Goal: Task Accomplishment & Management: Manage account settings

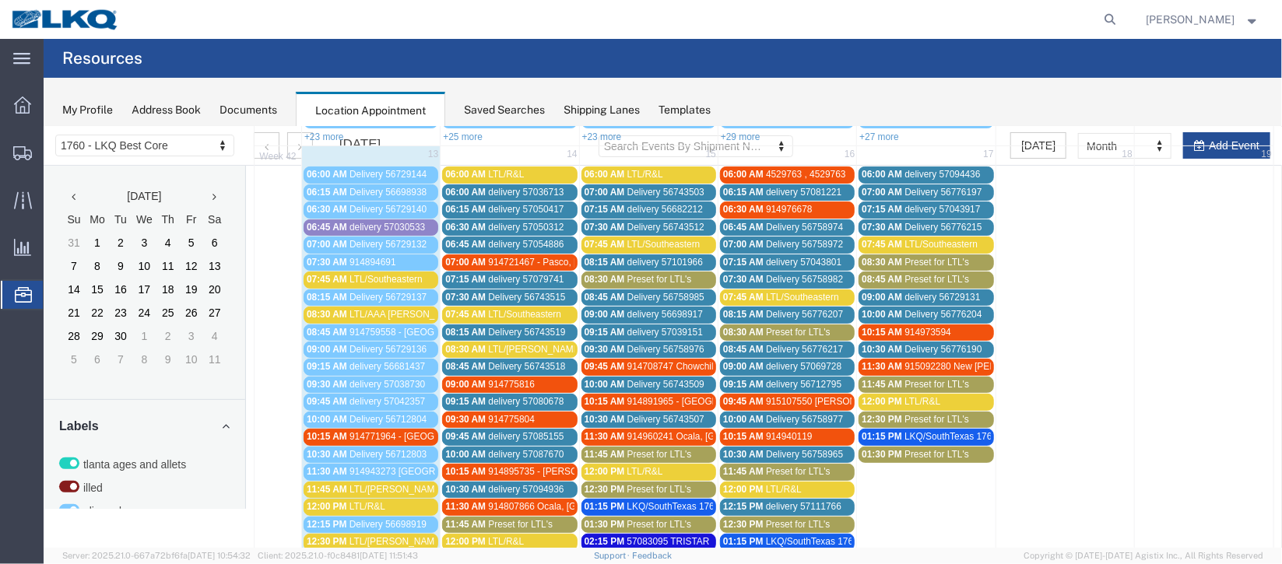
scroll to position [233, 0]
click at [425, 226] on div "06:45 AM delivery 57030533" at bounding box center [370, 227] width 128 height 12
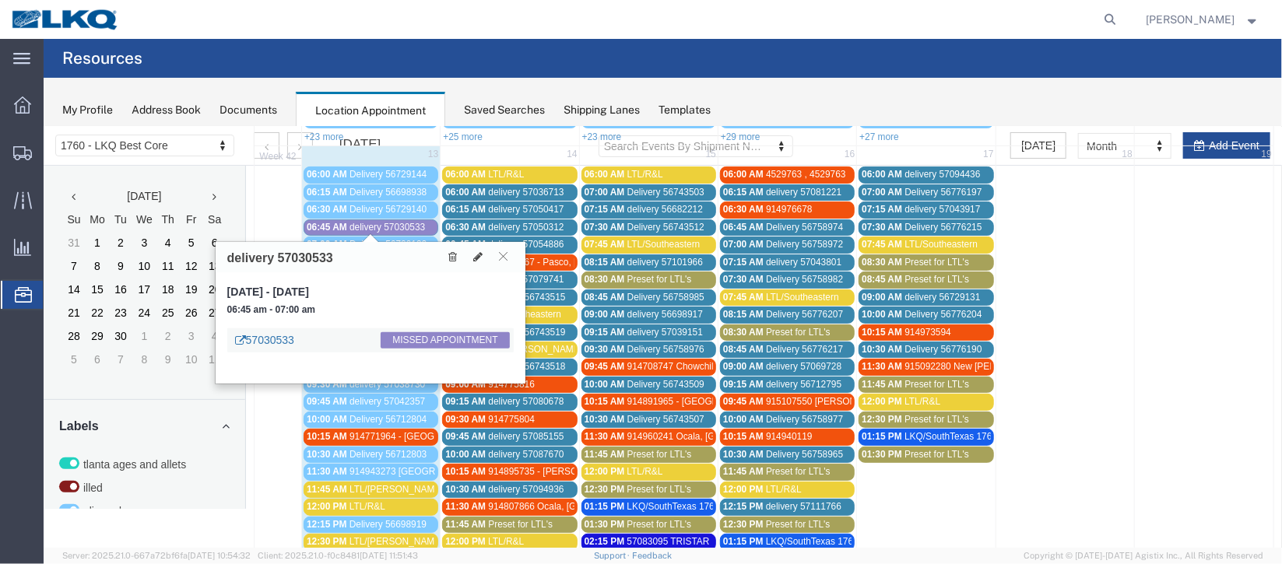
click at [265, 340] on link "57030533" at bounding box center [263, 340] width 59 height 16
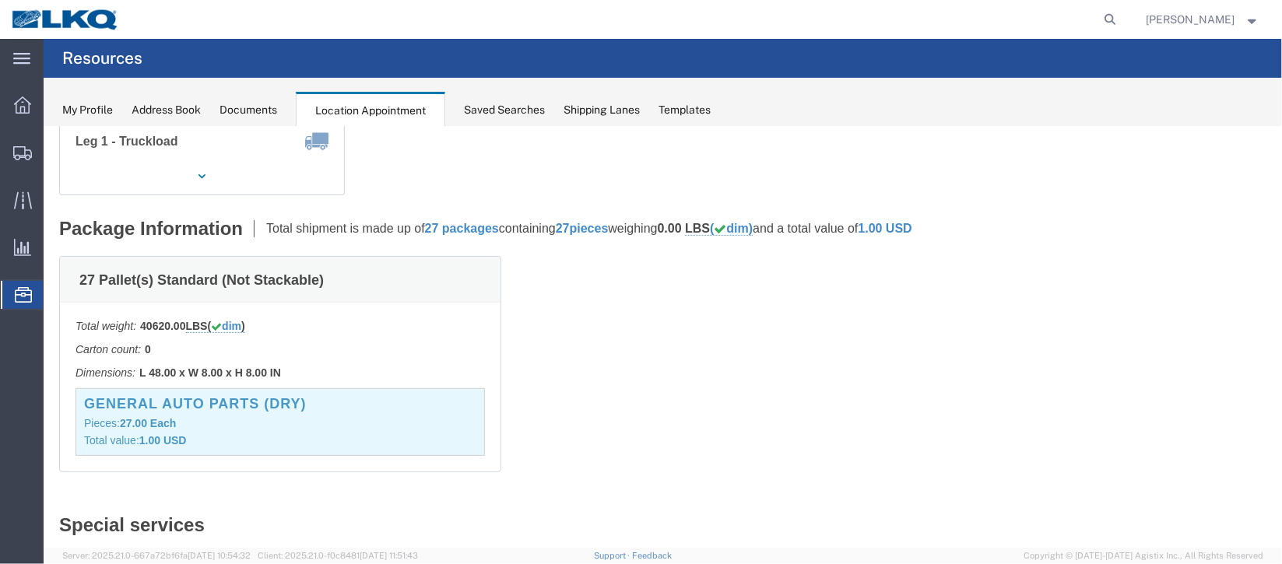
click at [247, 111] on div "Documents" at bounding box center [248, 110] width 58 height 16
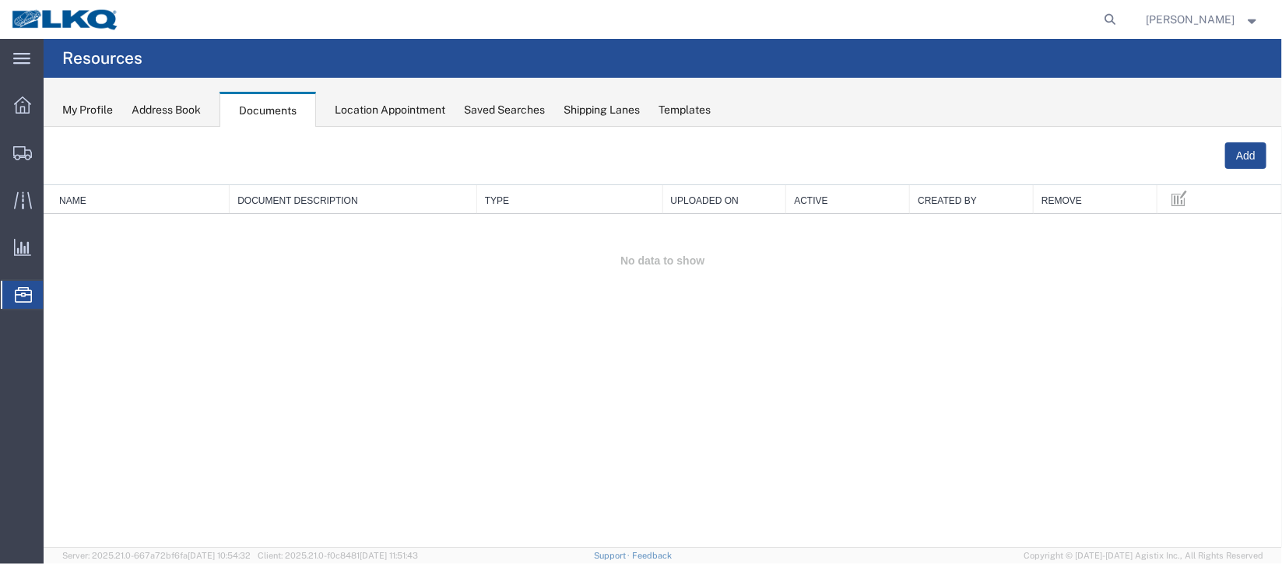
click at [267, 97] on div "Documents" at bounding box center [267, 110] width 96 height 36
click at [266, 106] on div "Documents" at bounding box center [267, 110] width 96 height 36
click at [0, 0] on span "Documents" at bounding box center [0, 0] width 0 height 0
click at [0, 0] on span "Location Appointment" at bounding box center [0, 0] width 0 height 0
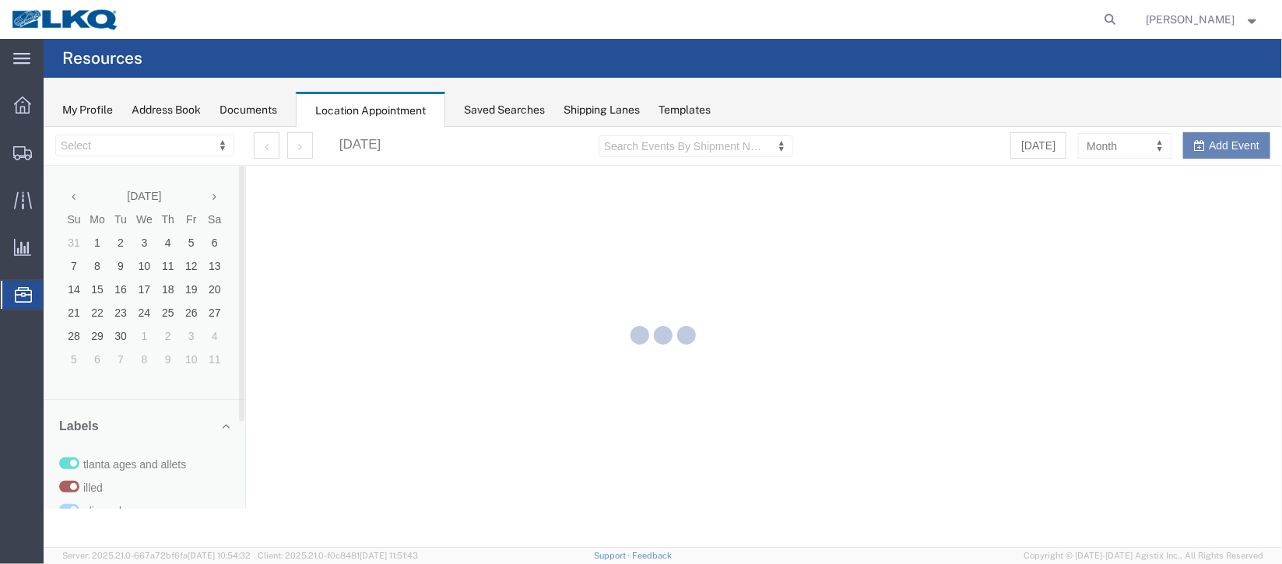
select select "27634"
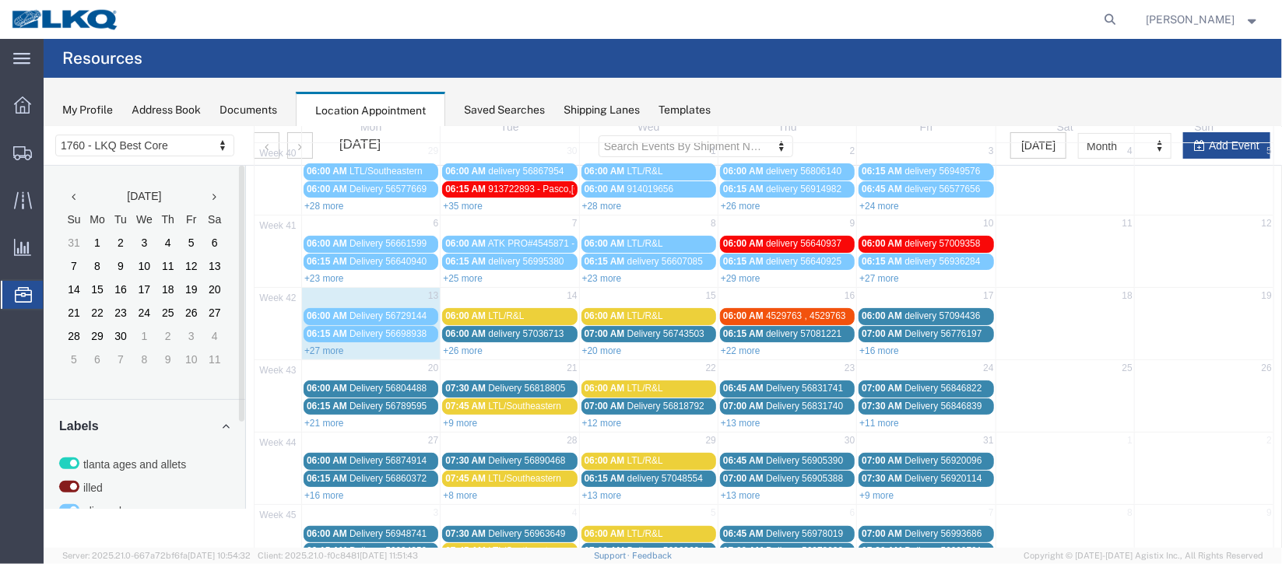
scroll to position [132, 0]
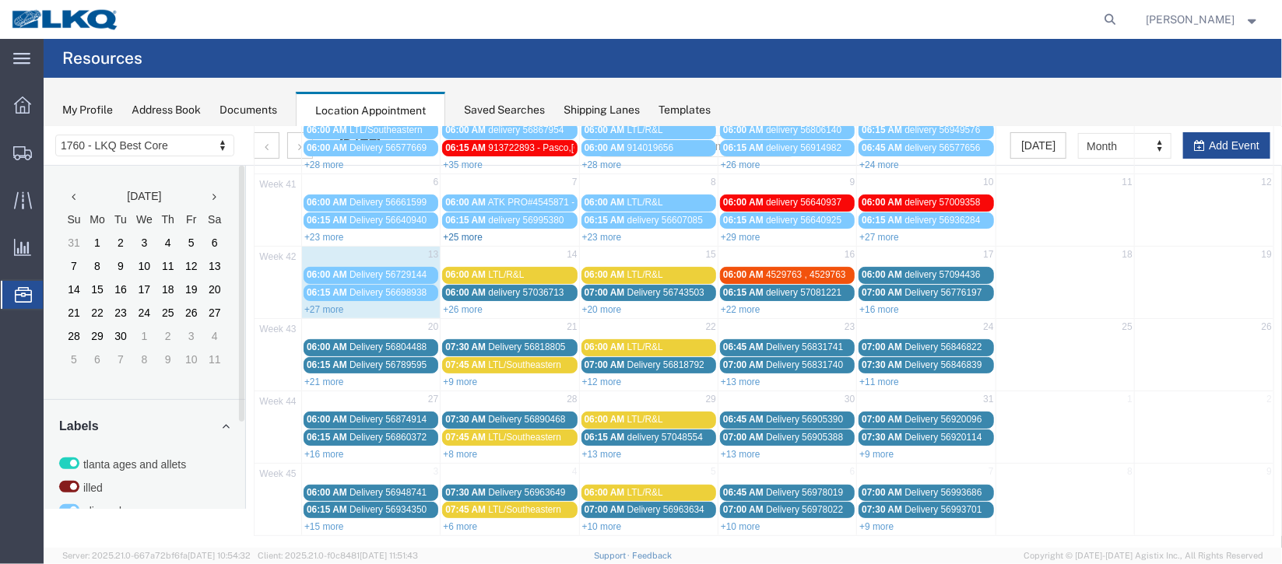
click at [466, 231] on link "+25 more" at bounding box center [462, 236] width 40 height 11
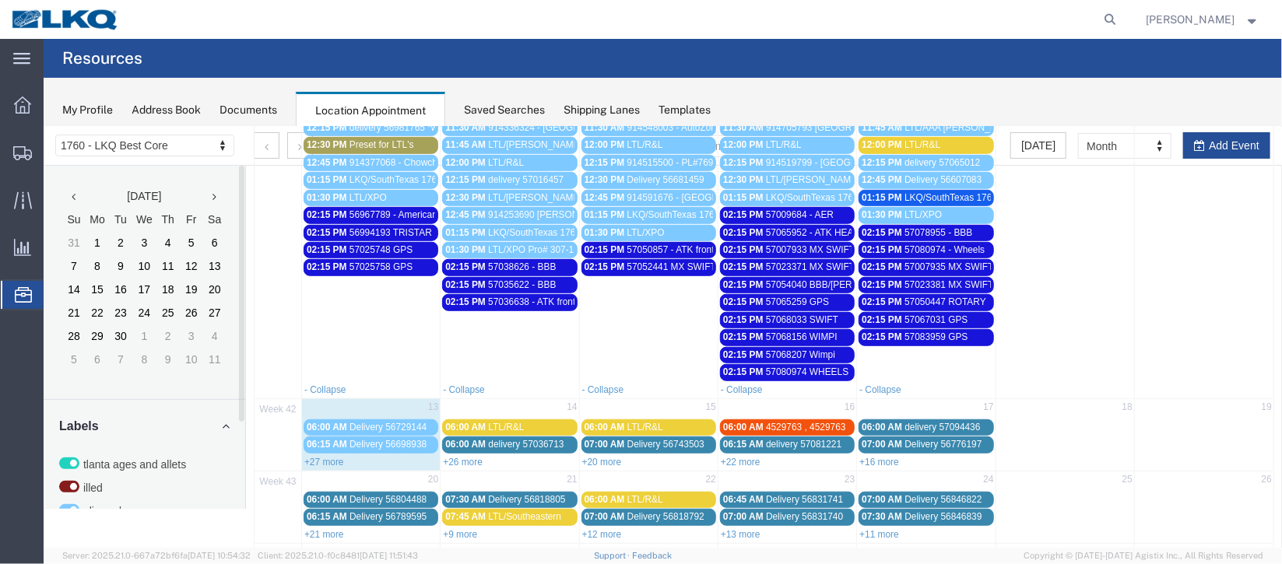
scroll to position [599, 0]
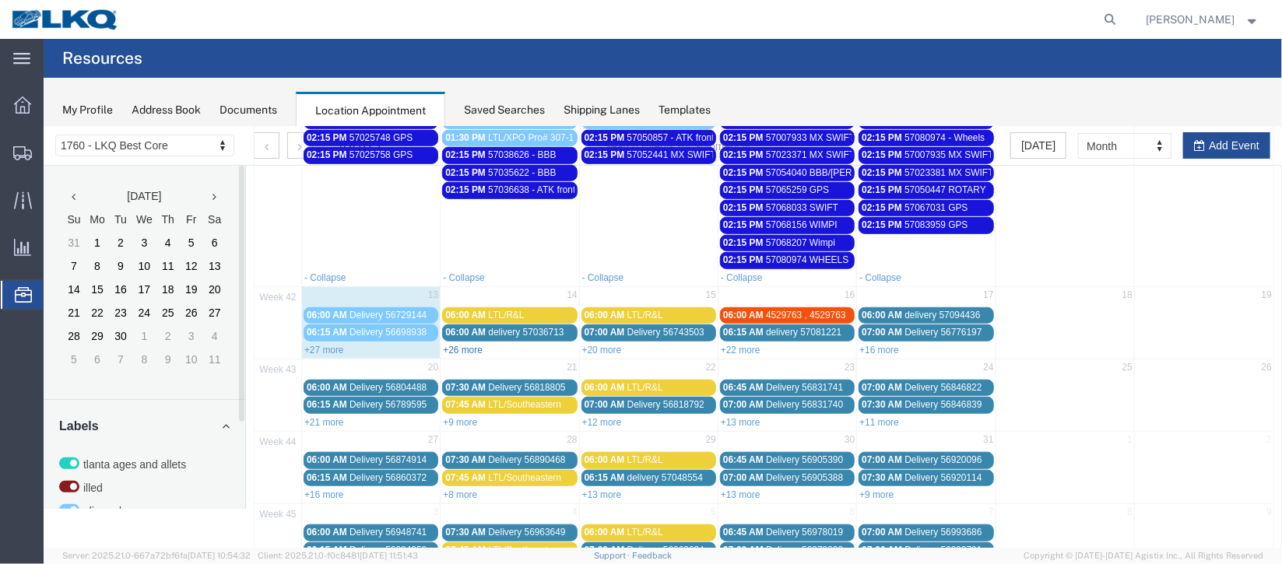
click at [472, 344] on link "+26 more" at bounding box center [462, 349] width 40 height 11
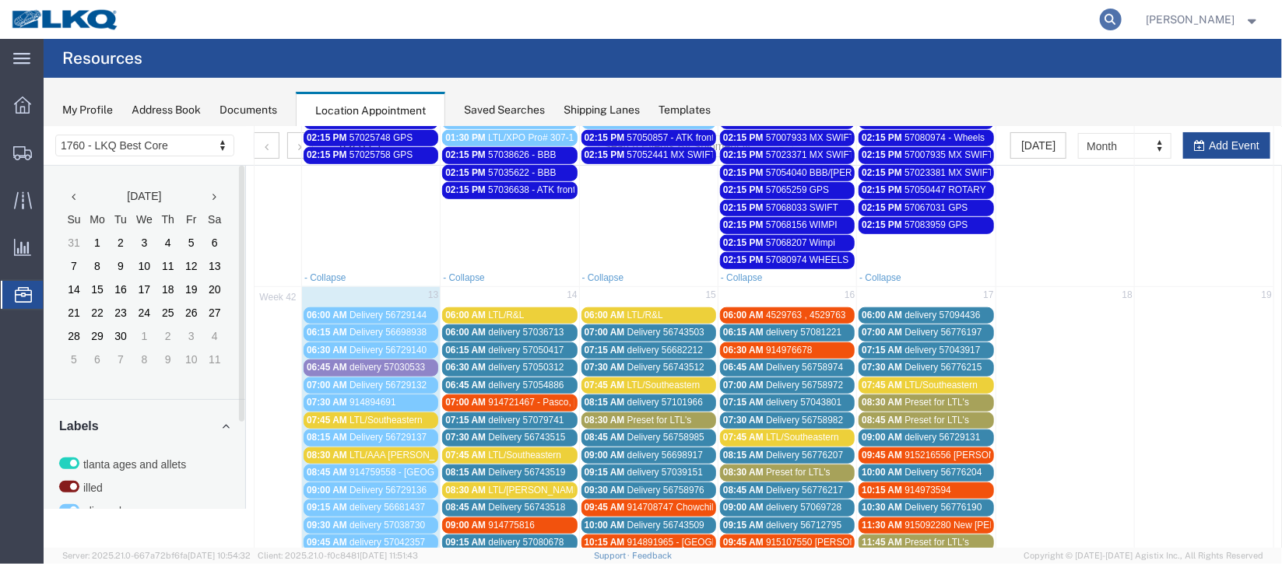
click at [1100, 17] on icon at bounding box center [1111, 20] width 22 height 22
type input "57030533"
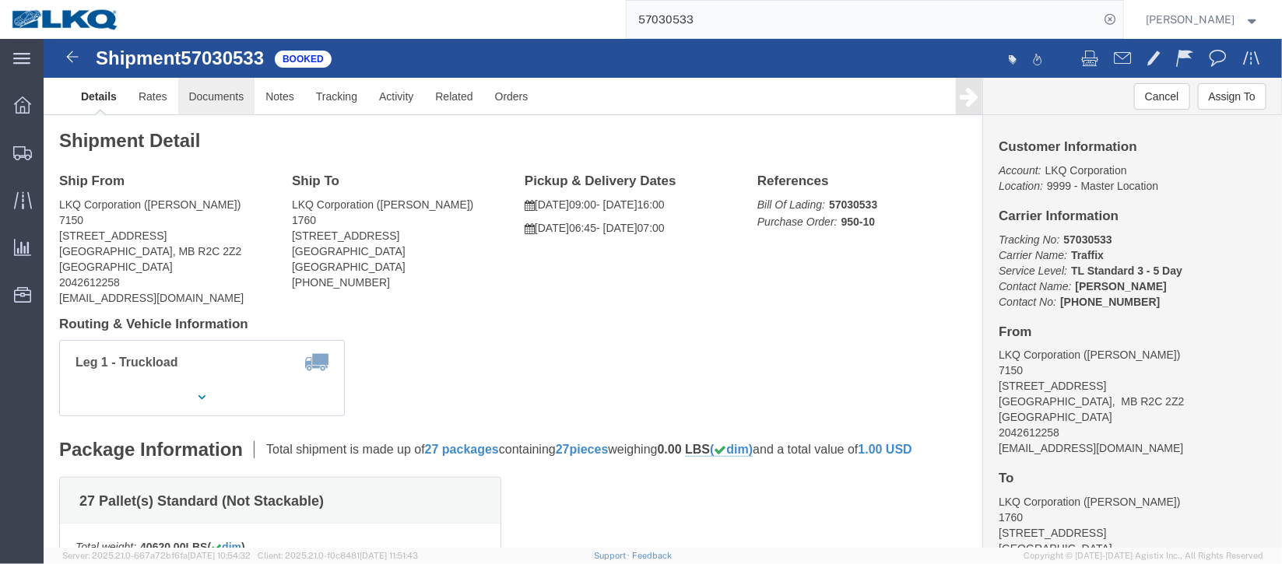
click link "Documents"
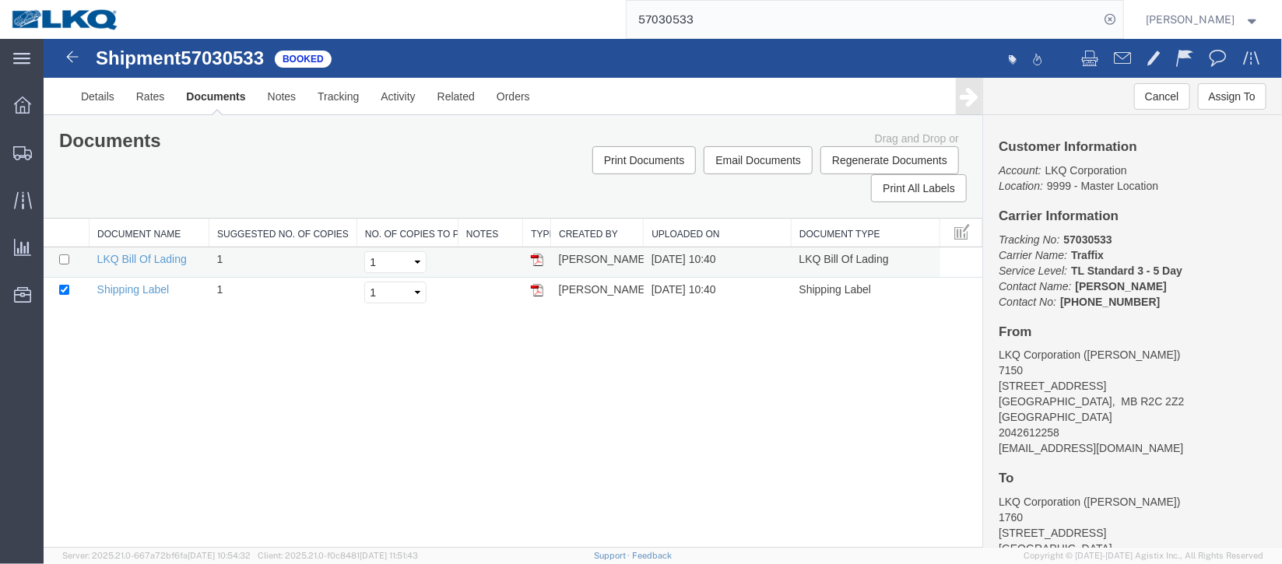
click at [535, 259] on img at bounding box center [536, 259] width 12 height 12
click at [0, 0] on span "Location Appointment" at bounding box center [0, 0] width 0 height 0
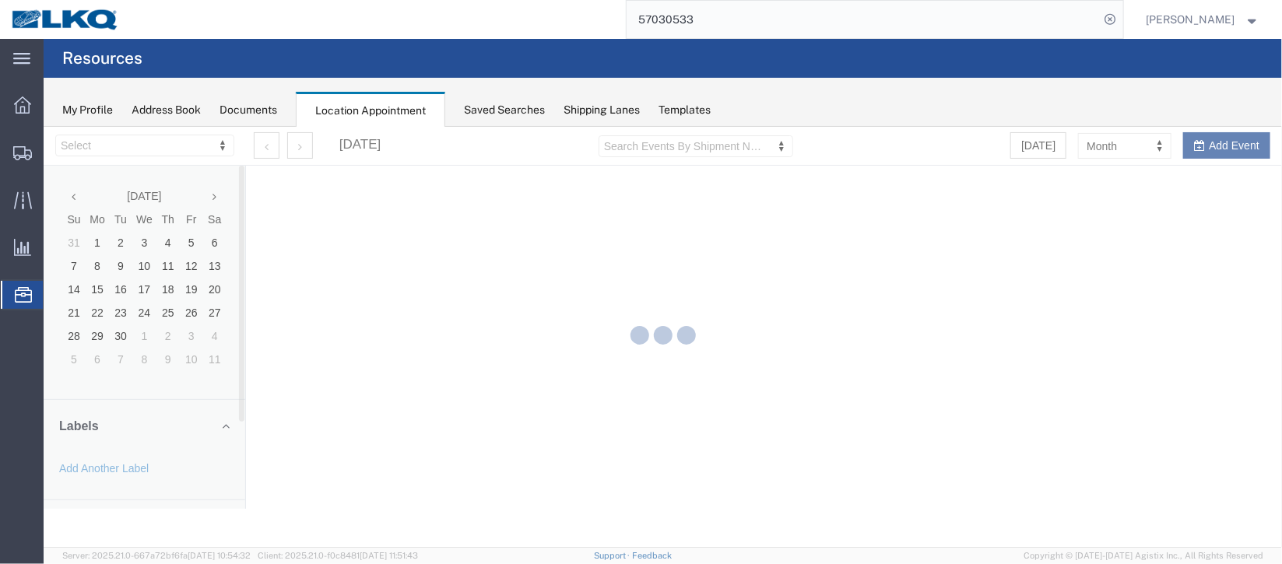
select select "27634"
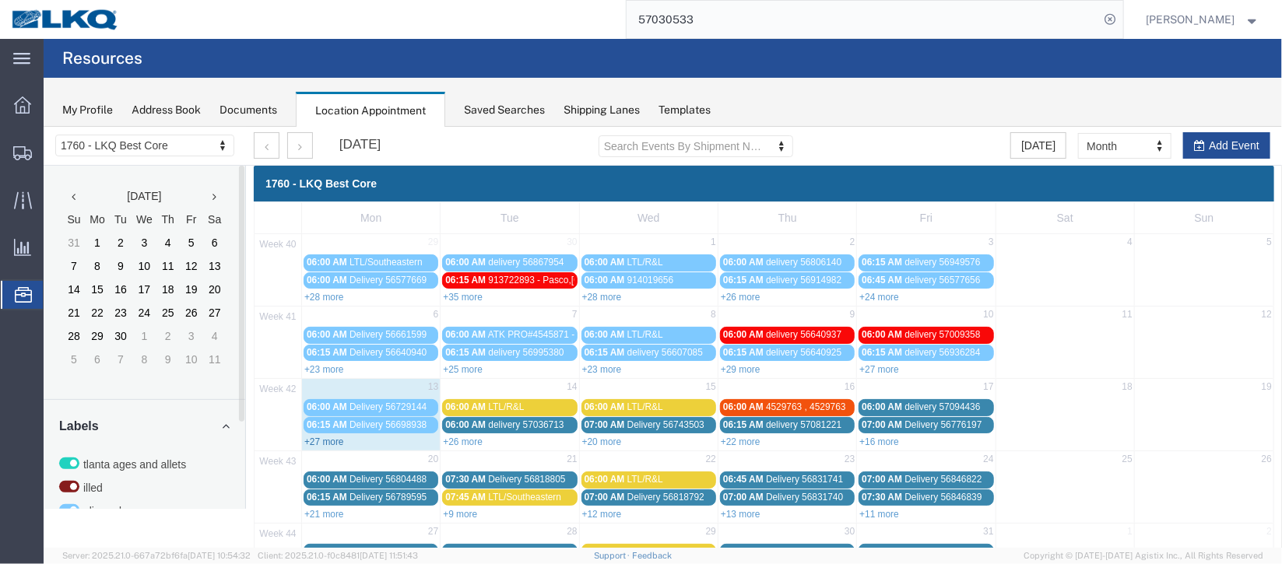
click at [333, 436] on link "+27 more" at bounding box center [323, 441] width 40 height 11
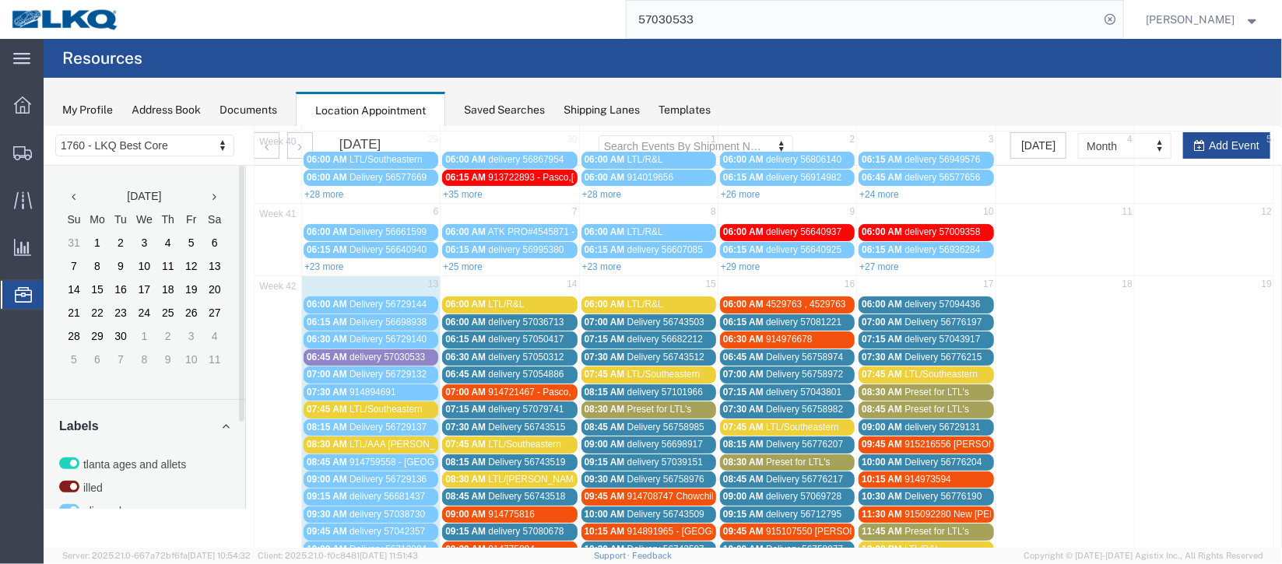
scroll to position [233, 0]
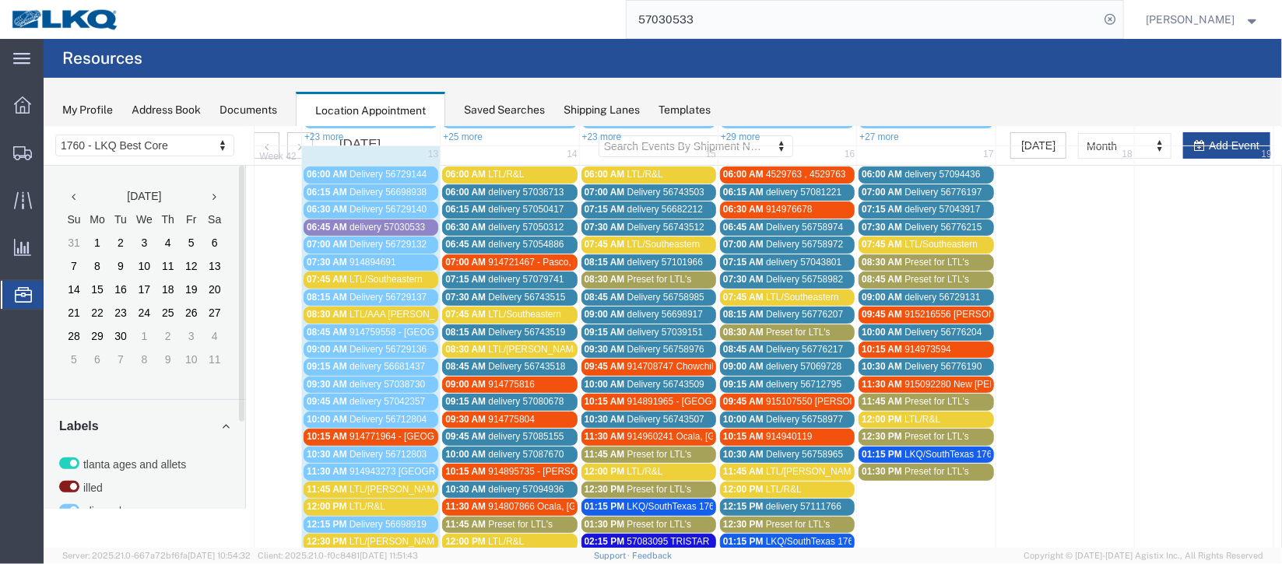
click at [349, 223] on span "delivery 57030533" at bounding box center [386, 226] width 75 height 11
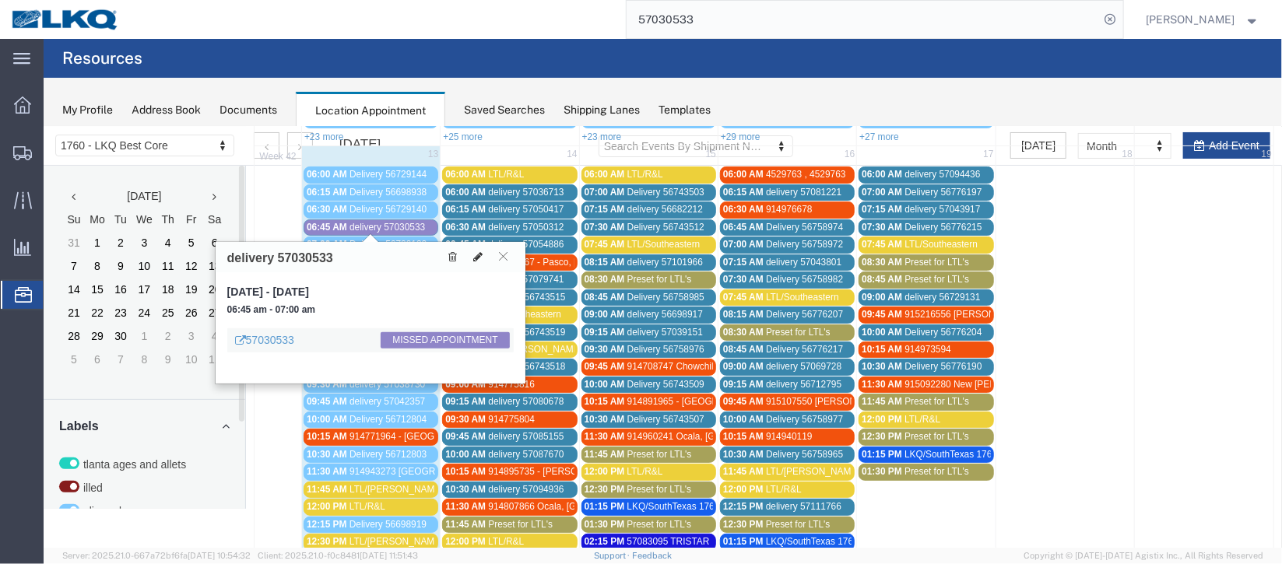
click at [476, 258] on icon at bounding box center [476, 256] width 9 height 11
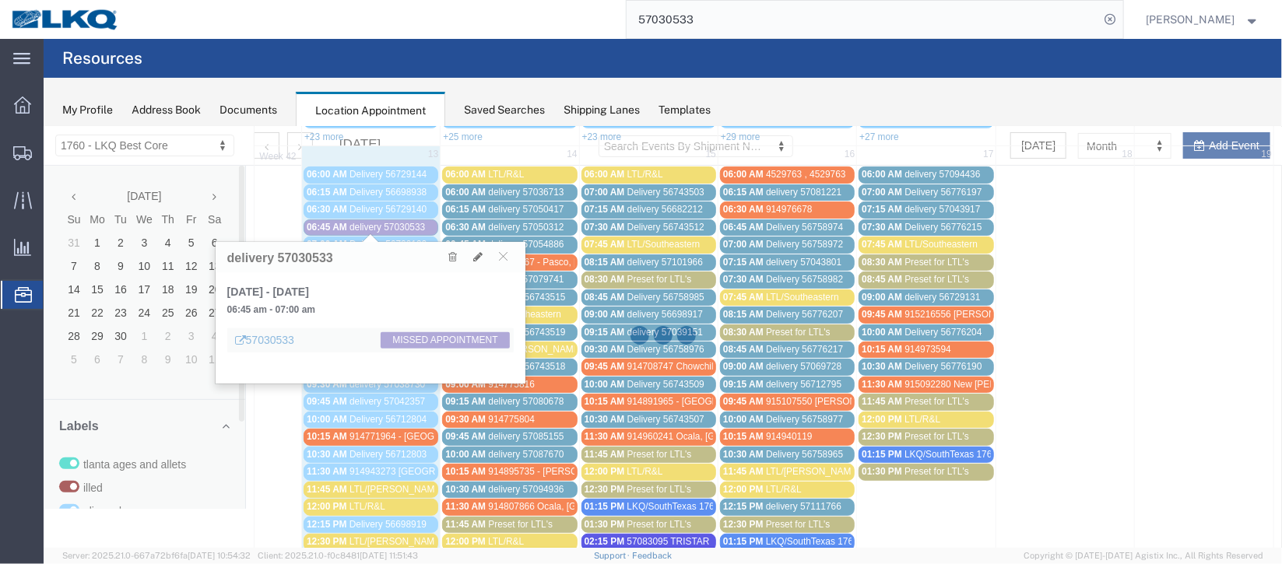
select select "1"
select select "100"
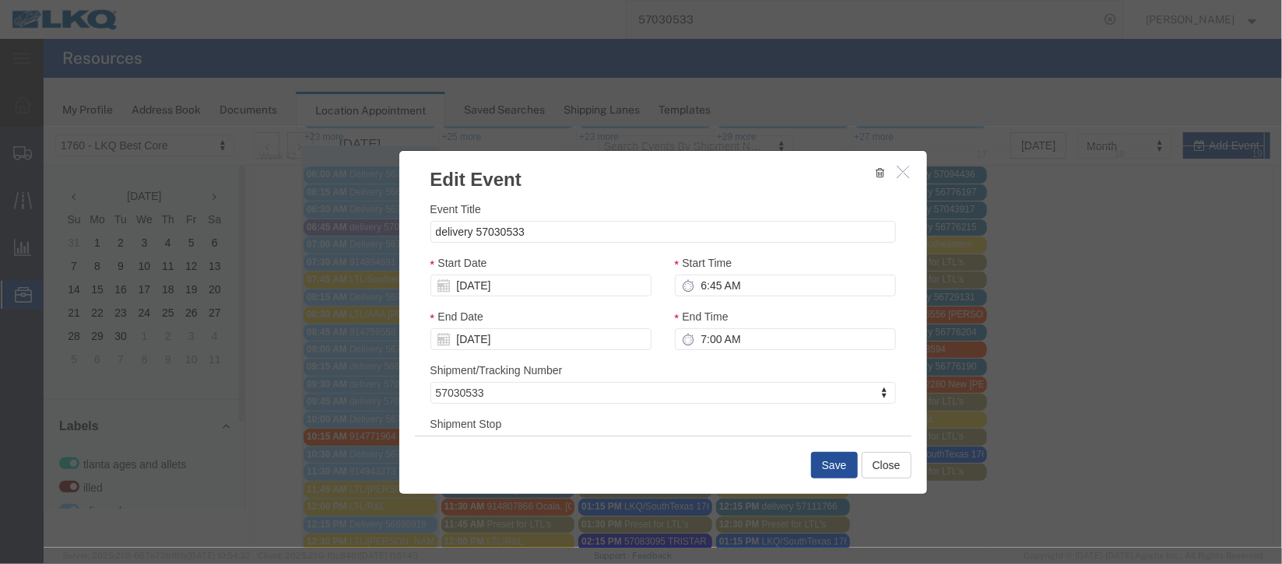
select select
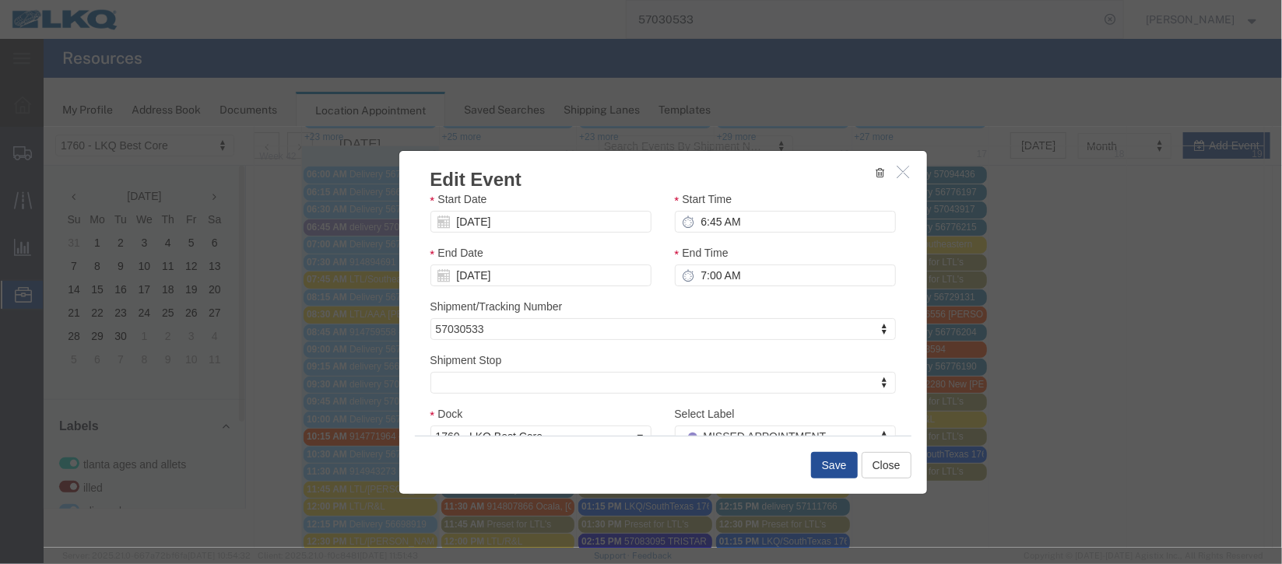
scroll to position [198, 0]
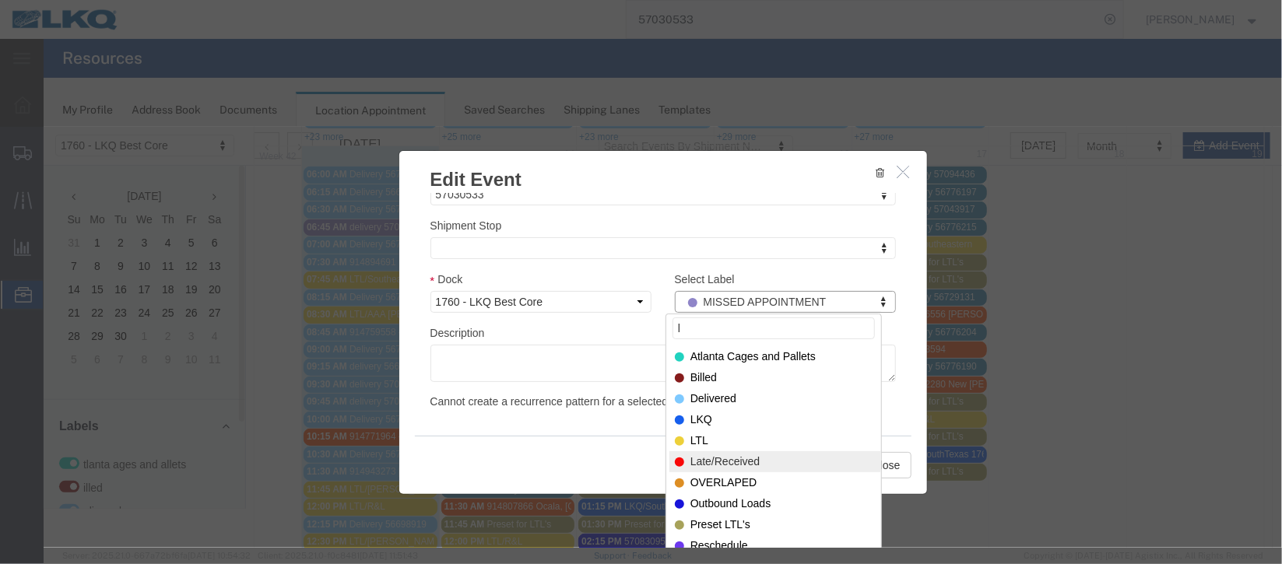
type input "l"
drag, startPoint x: 749, startPoint y: 457, endPoint x: 783, endPoint y: 465, distance: 34.5
select select "160"
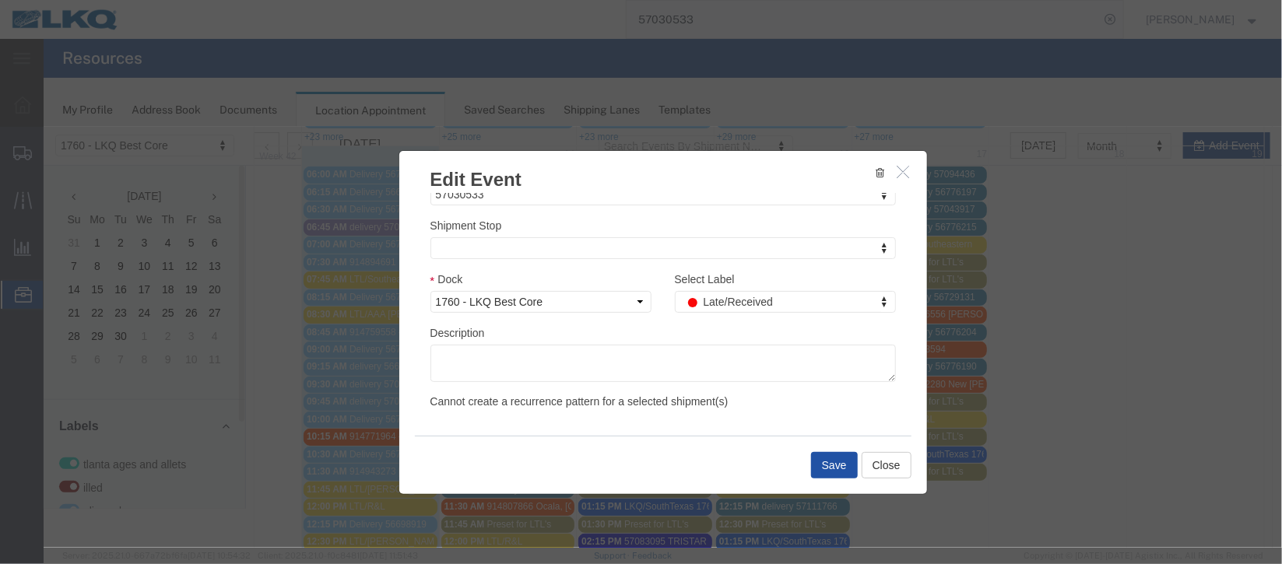
click at [817, 474] on button "Save" at bounding box center [833, 464] width 47 height 26
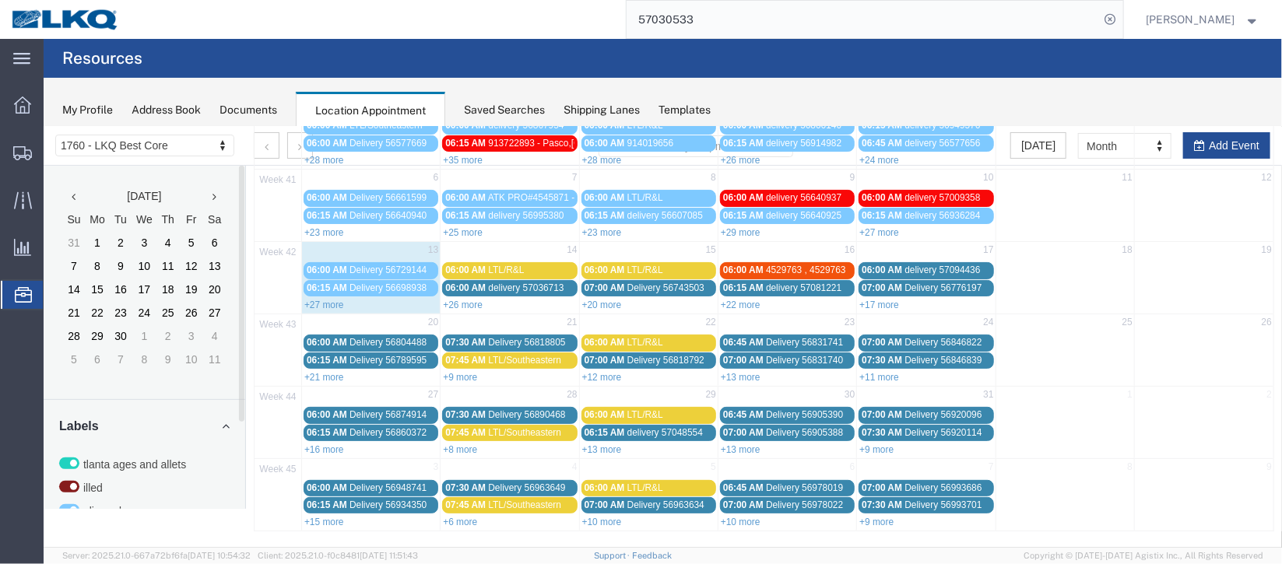
scroll to position [0, 0]
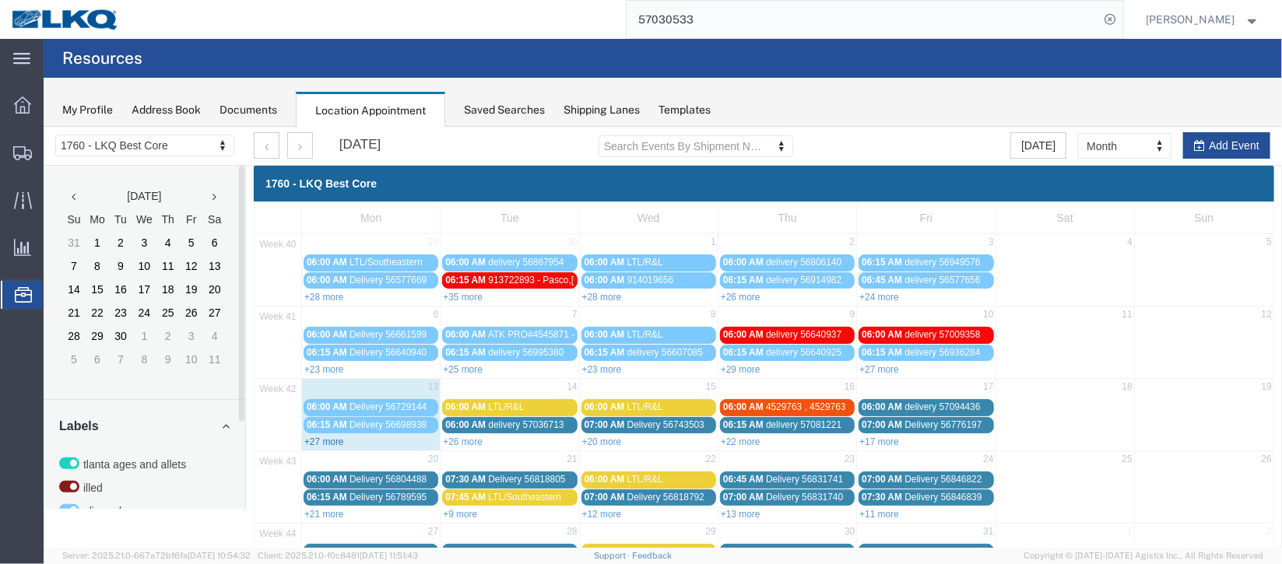
click at [321, 436] on link "+27 more" at bounding box center [323, 441] width 40 height 11
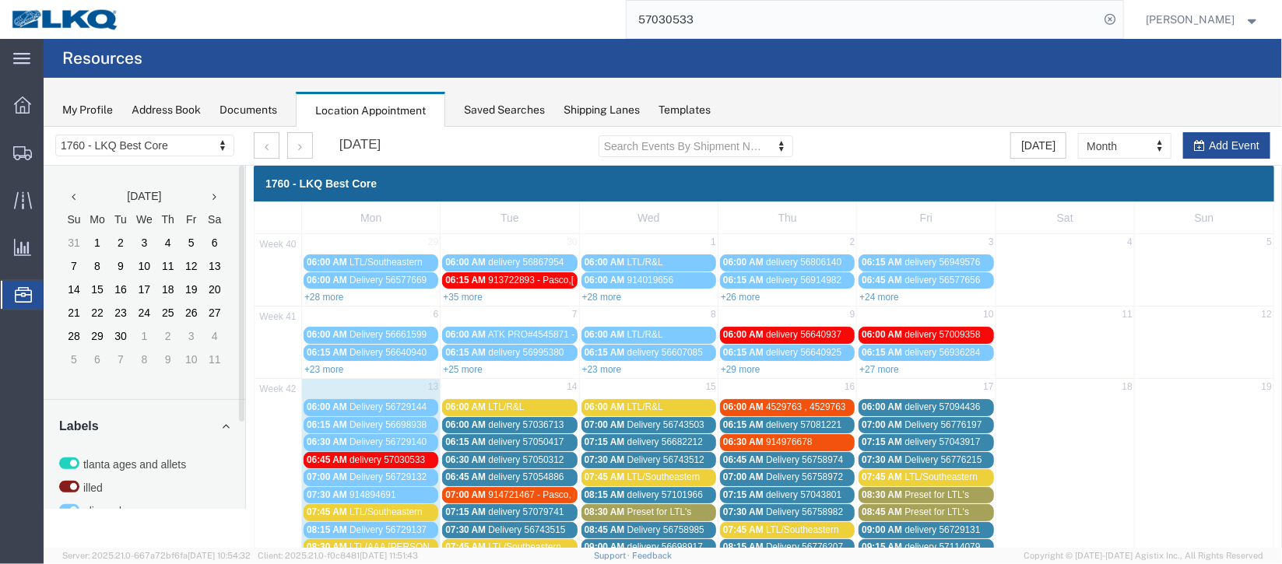
scroll to position [349, 0]
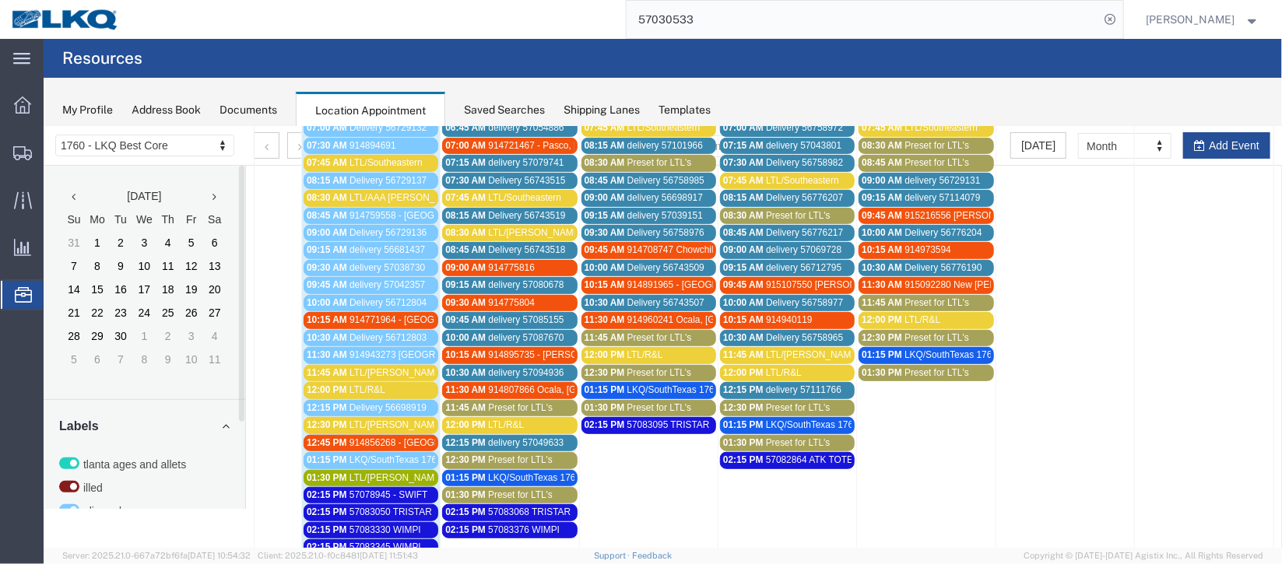
click at [335, 437] on span "12:45 PM" at bounding box center [326, 442] width 40 height 11
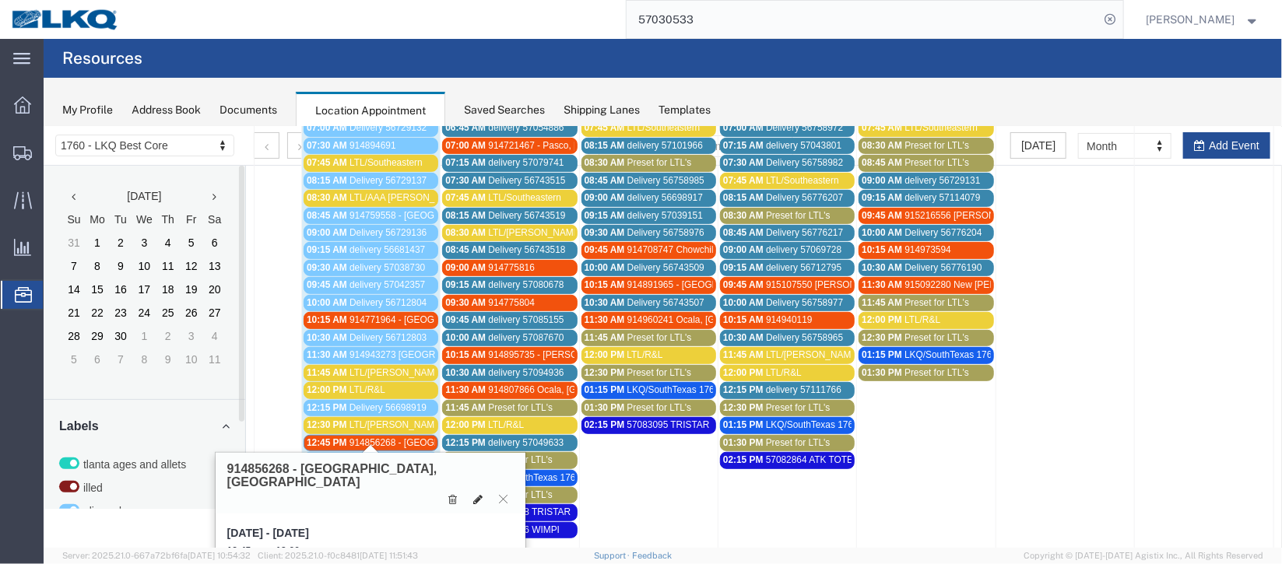
click at [475, 493] on icon at bounding box center [476, 498] width 9 height 11
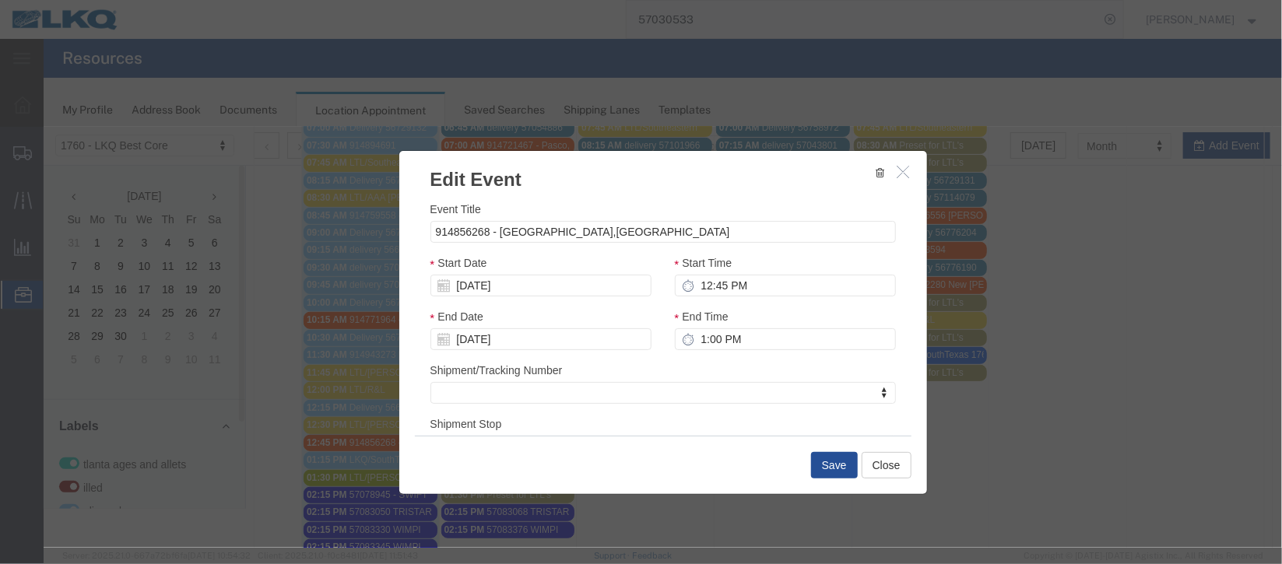
scroll to position [191, 0]
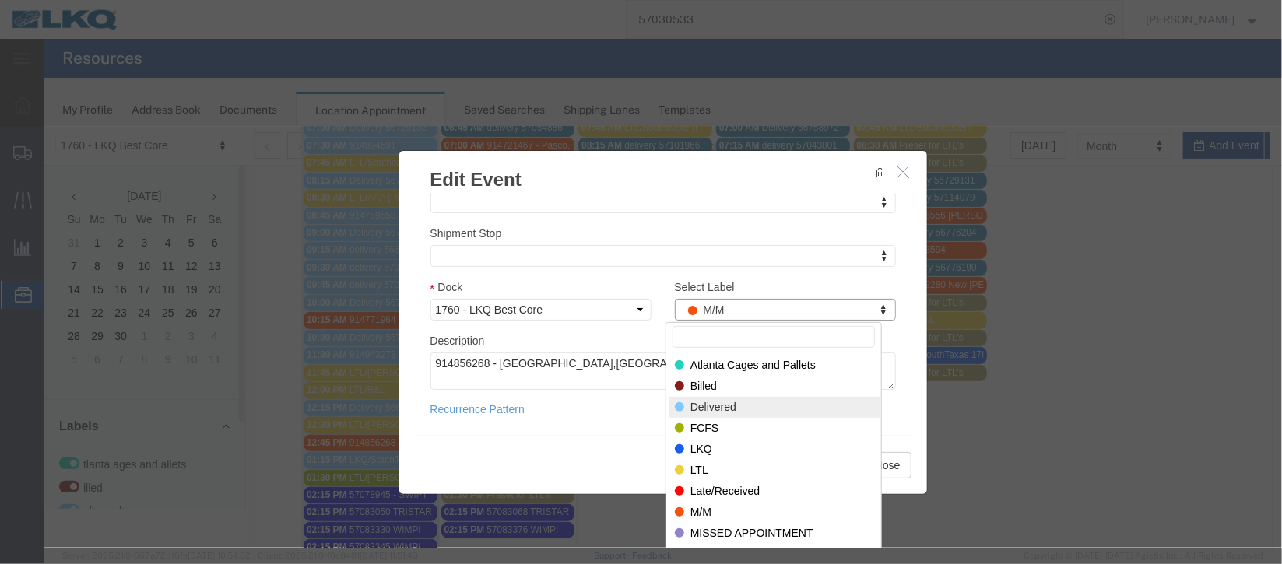
select select "40"
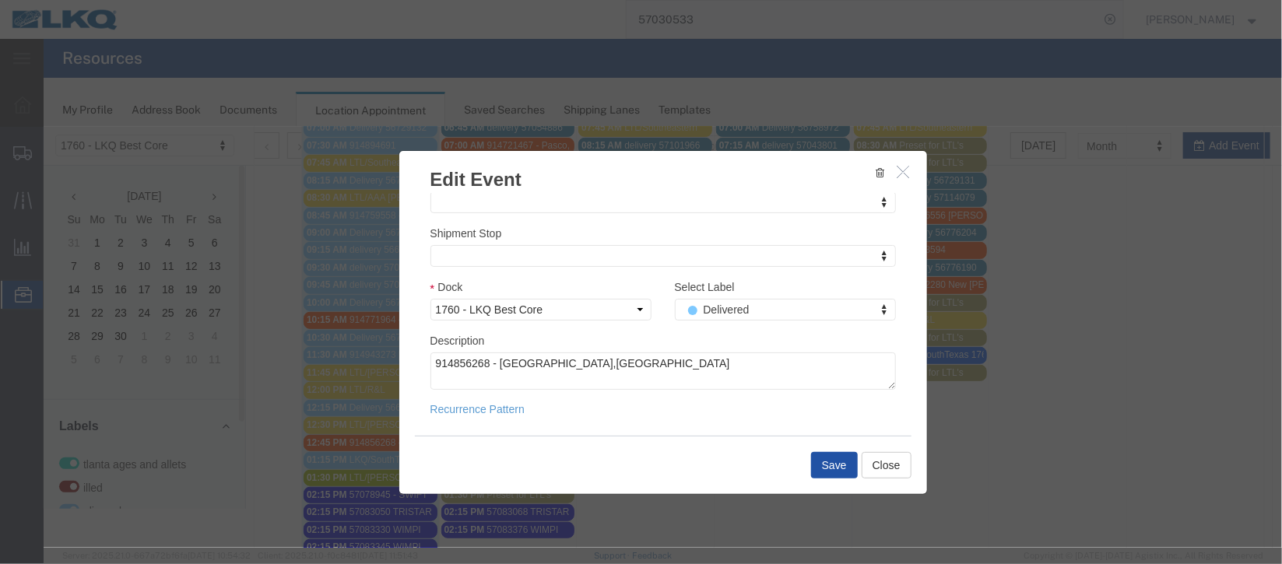
click at [826, 469] on button "Save" at bounding box center [833, 464] width 47 height 26
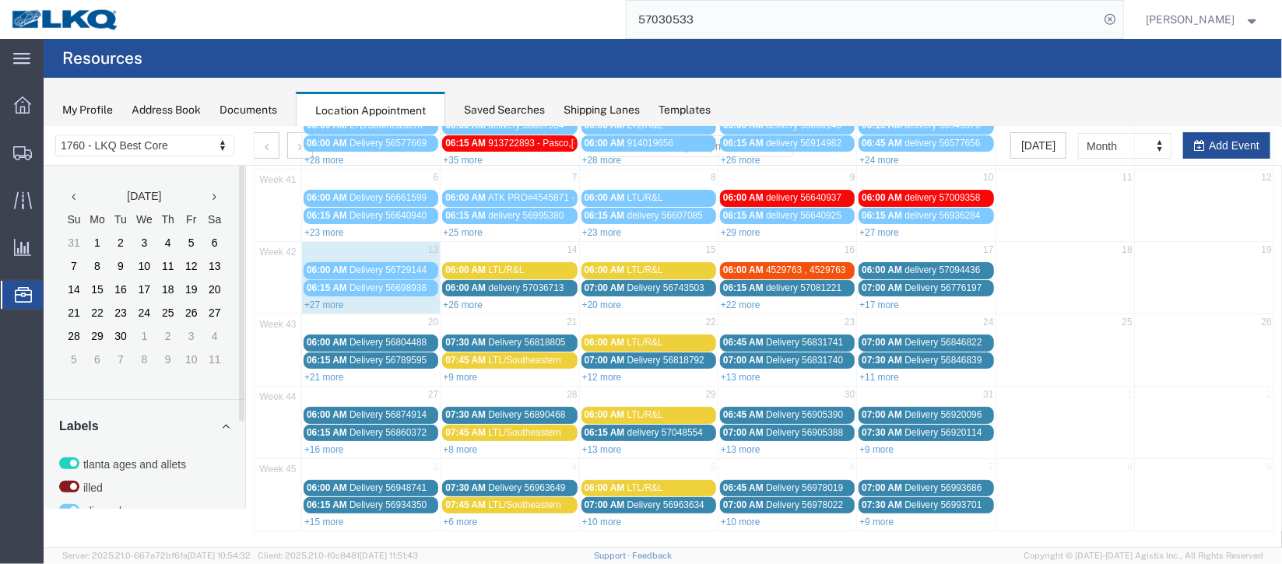
scroll to position [0, 0]
